Goal: Transaction & Acquisition: Purchase product/service

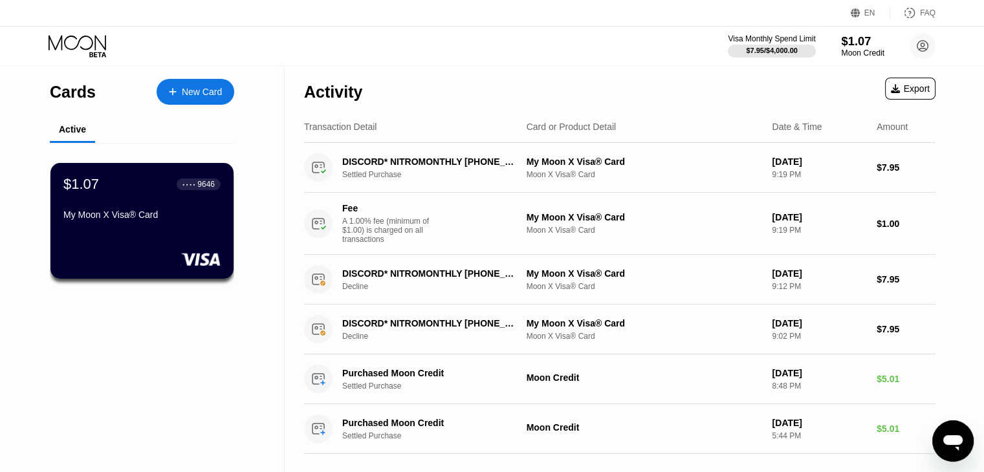
click at [867, 54] on div "Moon Credit" at bounding box center [862, 53] width 43 height 9
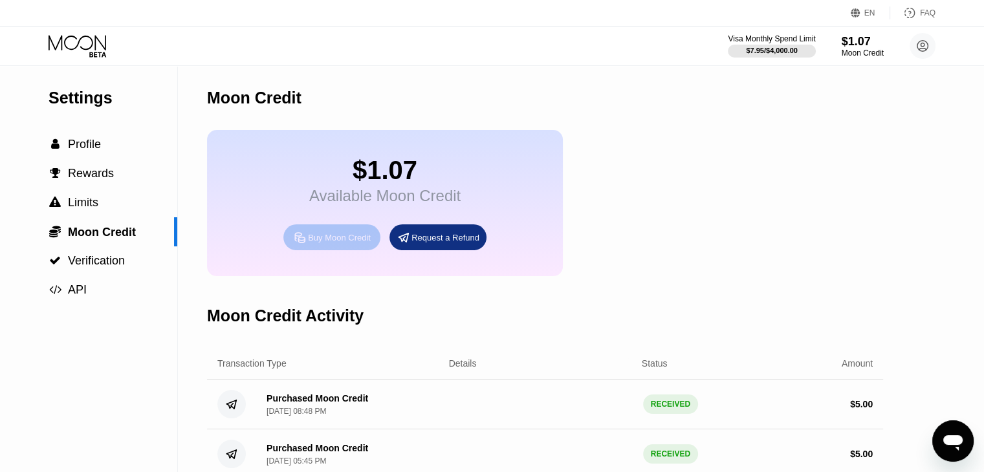
click at [362, 243] on div "Buy Moon Credit" at bounding box center [339, 237] width 63 height 11
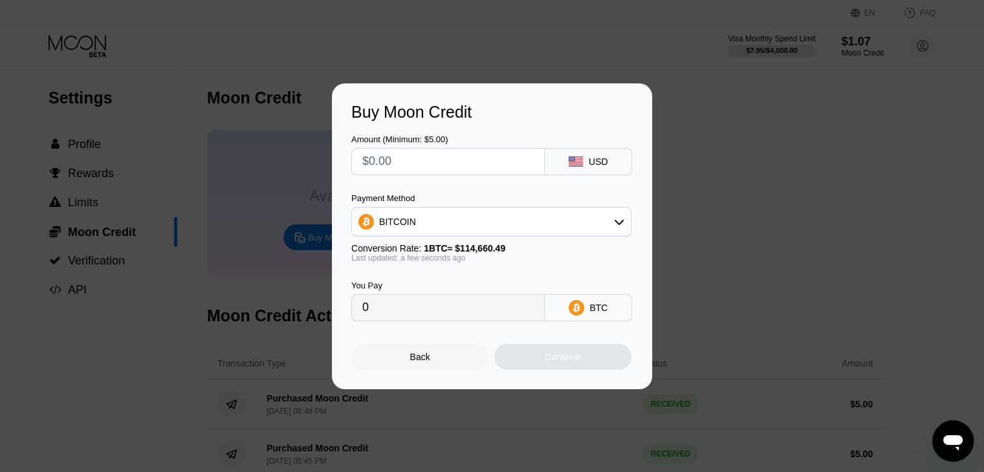
click at [599, 214] on div "BITCOIN" at bounding box center [491, 222] width 279 height 26
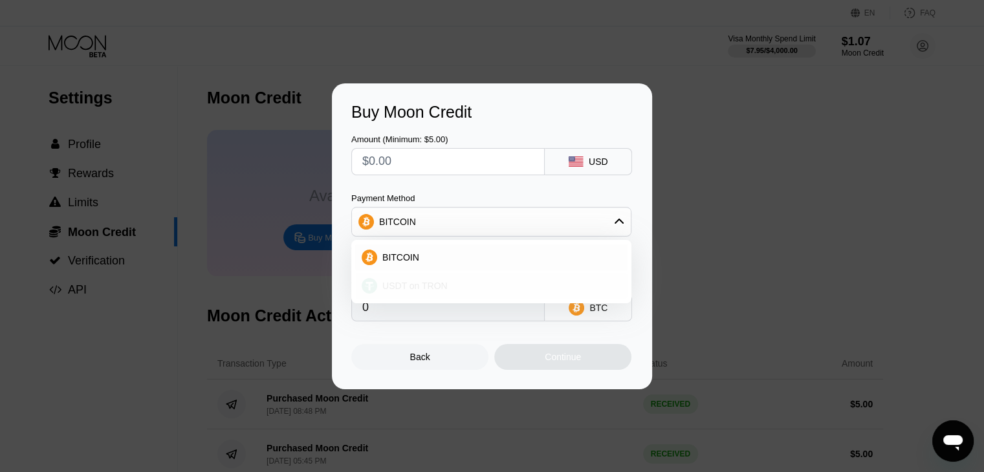
click at [455, 285] on div "USDT on TRON" at bounding box center [499, 286] width 244 height 10
type input "0.00"
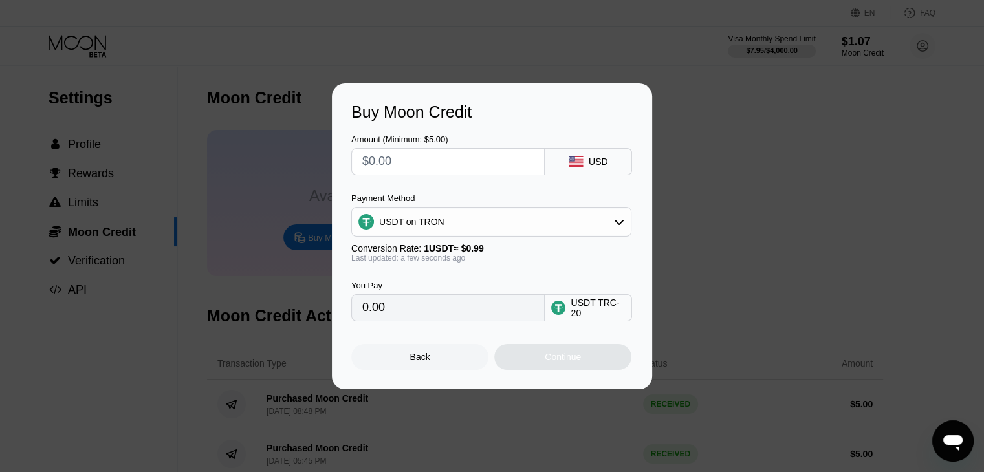
drag, startPoint x: 386, startPoint y: 314, endPoint x: 343, endPoint y: 318, distance: 42.9
click at [348, 318] on div "Buy Moon Credit Amount (Minimum: $5.00) USD Payment Method USDT on TRON Convers…" at bounding box center [492, 236] width 320 height 306
click at [417, 162] on input "text" at bounding box center [447, 162] width 171 height 26
type input "$10"
type input "10.10"
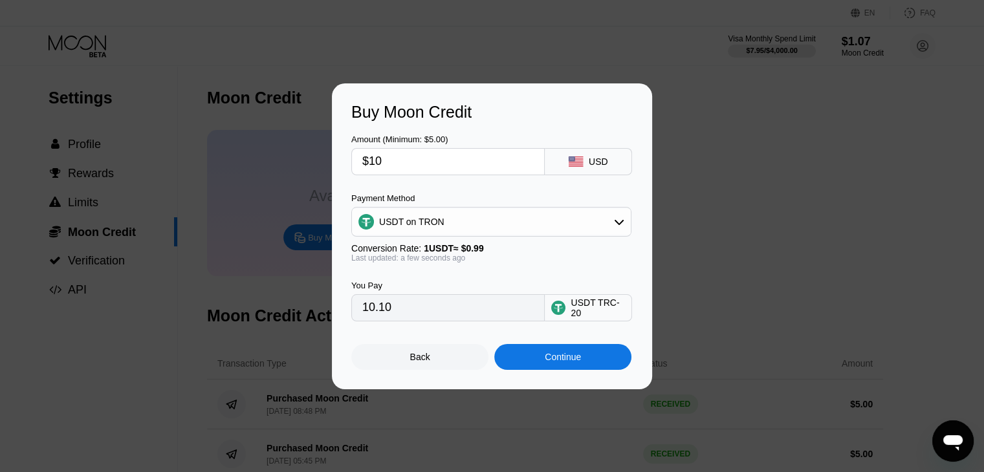
type input "$10"
